Goal: Information Seeking & Learning: Learn about a topic

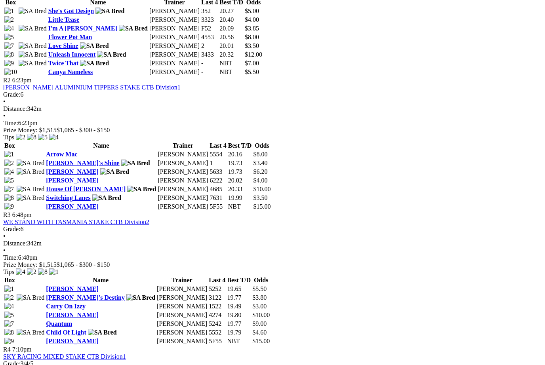
scroll to position [472, 0]
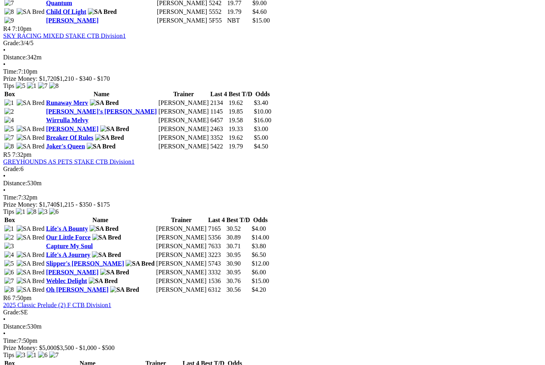
scroll to position [795, 0]
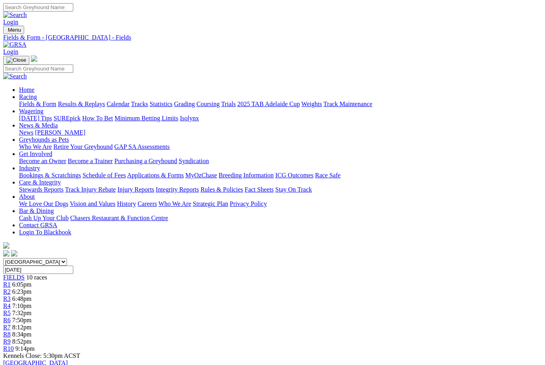
click at [58, 122] on link "News & Media" at bounding box center [38, 125] width 39 height 7
click at [33, 129] on link "News" at bounding box center [26, 132] width 14 height 7
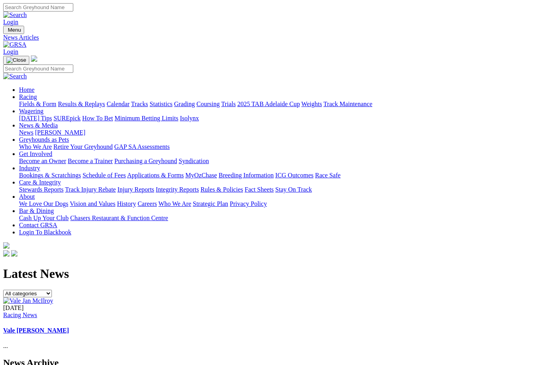
click at [85, 129] on link "[PERSON_NAME]" at bounding box center [60, 132] width 50 height 7
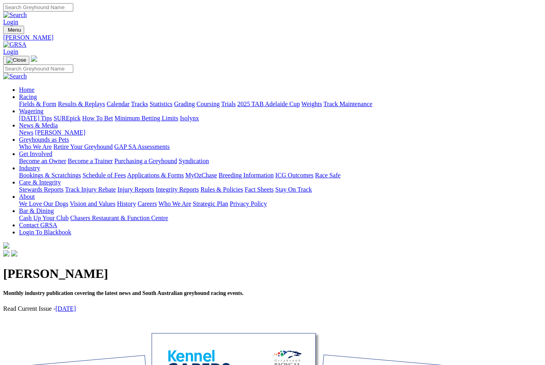
click at [76, 306] on link "[DATE]" at bounding box center [65, 309] width 21 height 7
